Goal: Task Accomplishment & Management: Complete application form

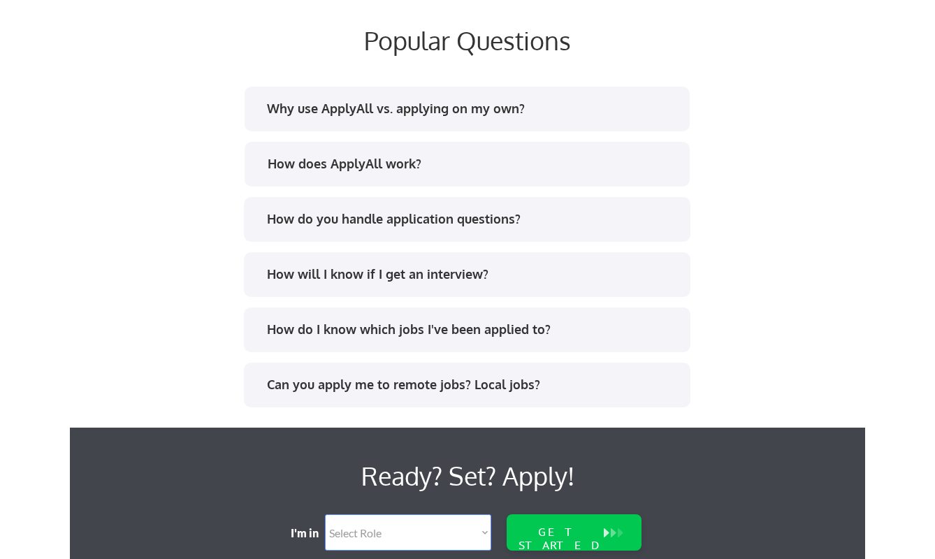
scroll to position [2896, 0]
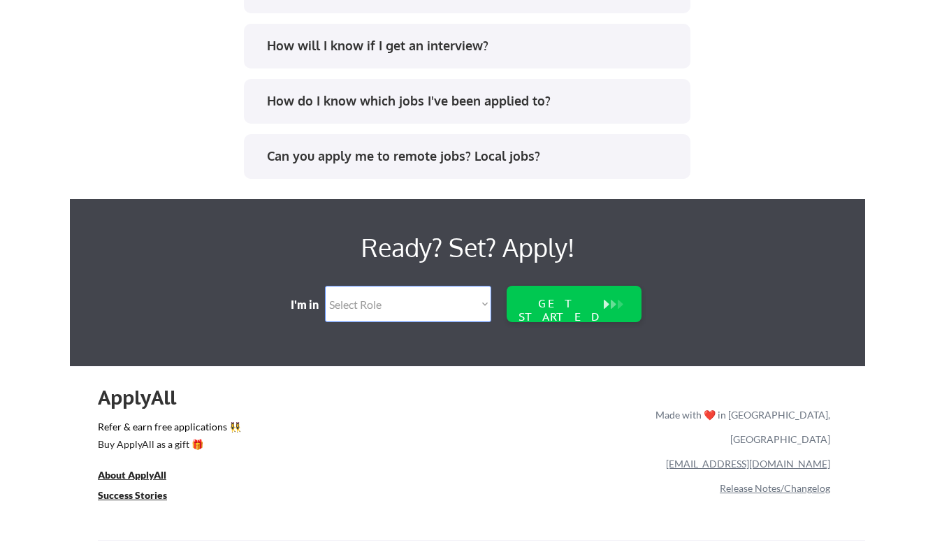
click at [343, 303] on select "Select Role Software Engineering Product Management Customer Success Sales UI/U…" at bounding box center [408, 304] width 166 height 36
select select ""sales""
click at [325, 286] on select "Select Role Software Engineering Product Management Customer Success Sales UI/U…" at bounding box center [408, 304] width 166 height 36
select select ""sales""
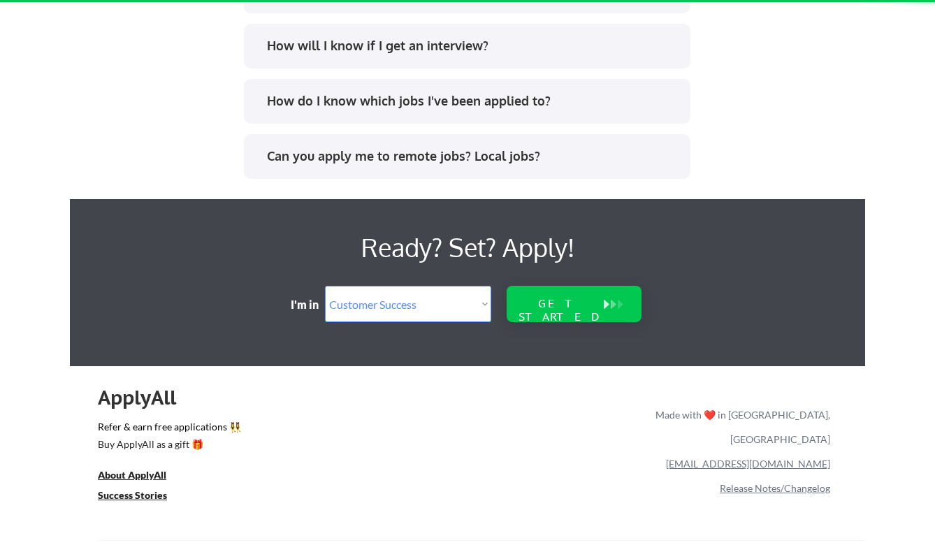
click at [569, 307] on div "GET STARTED" at bounding box center [559, 310] width 89 height 27
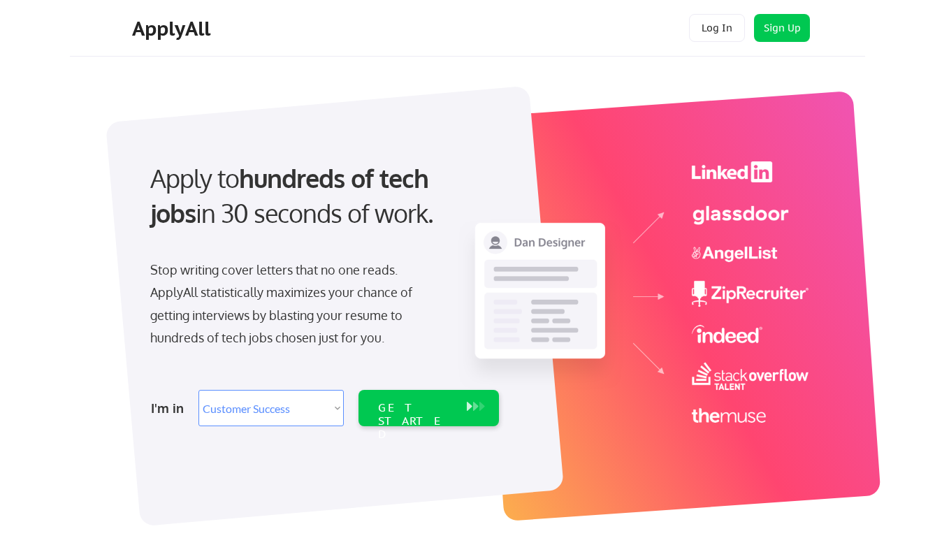
select select ""sales""
click at [769, 32] on button "Sign Up" at bounding box center [782, 28] width 56 height 28
select select ""sales""
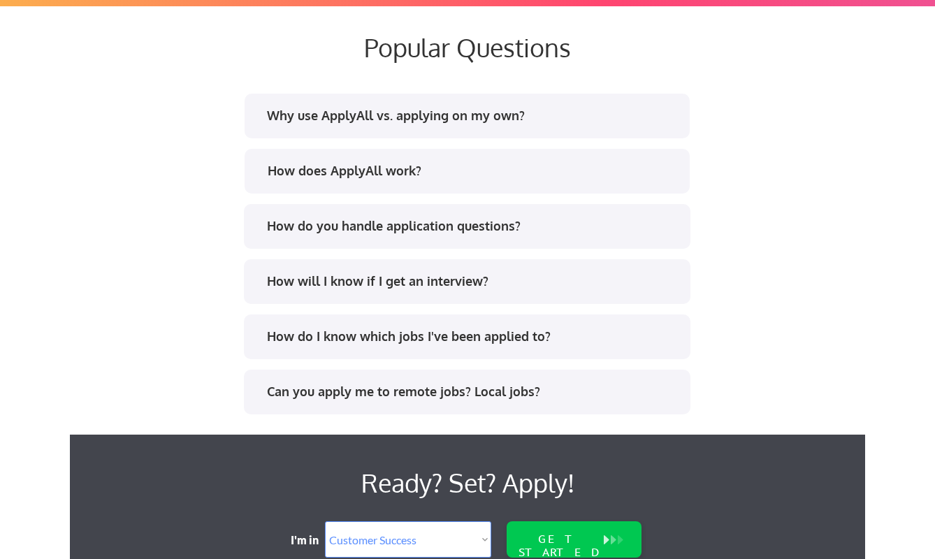
scroll to position [2809, 0]
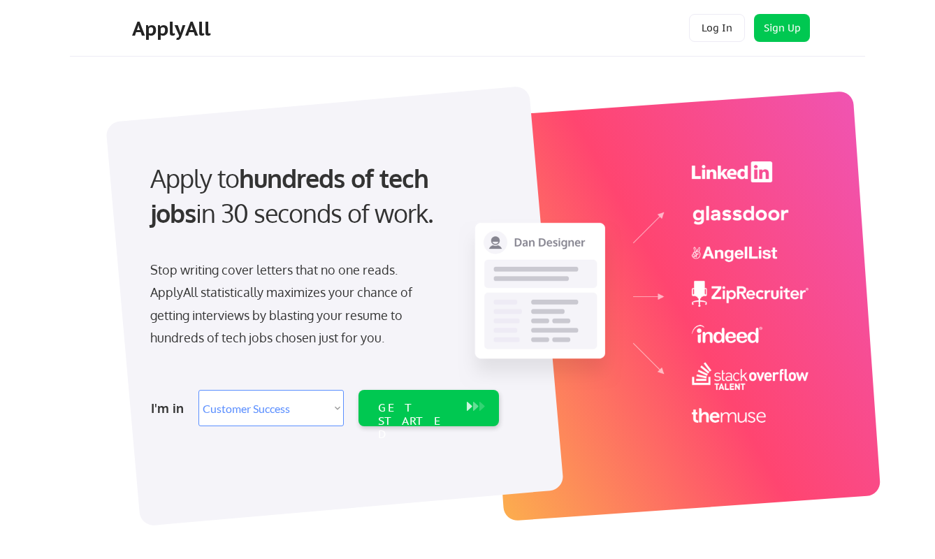
select select ""sales""
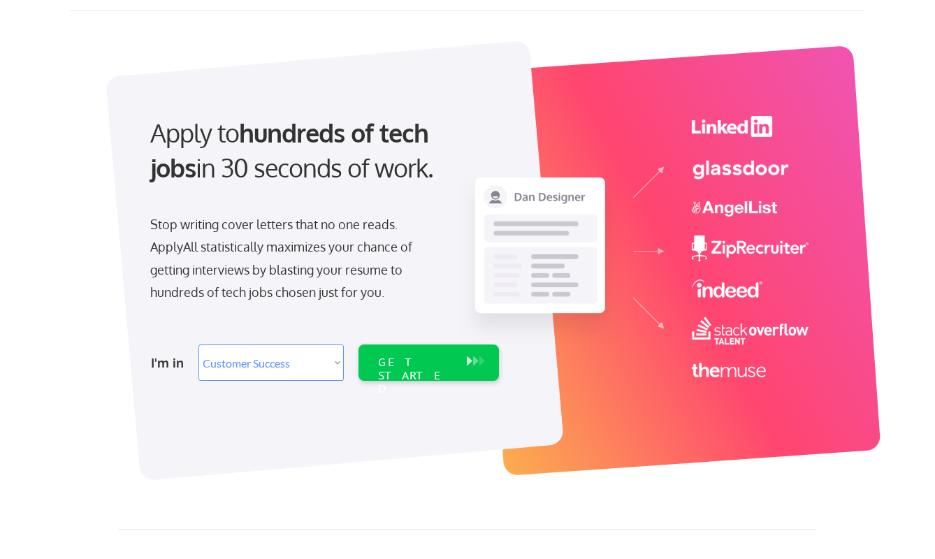
scroll to position [47, 0]
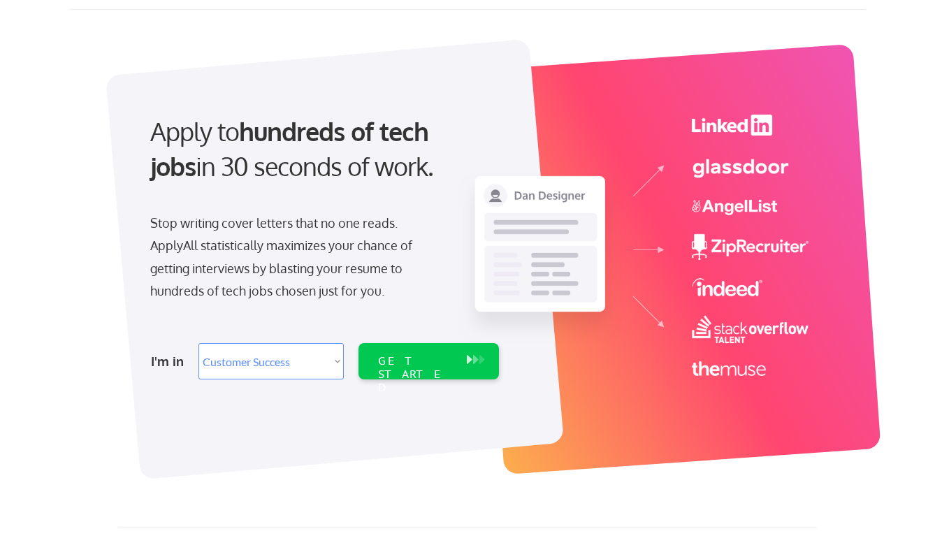
click at [325, 360] on select "Select Role Software Engineering Product Management Customer Success Sales UI/U…" at bounding box center [270, 361] width 145 height 36
